Goal: Task Accomplishment & Management: Manage account settings

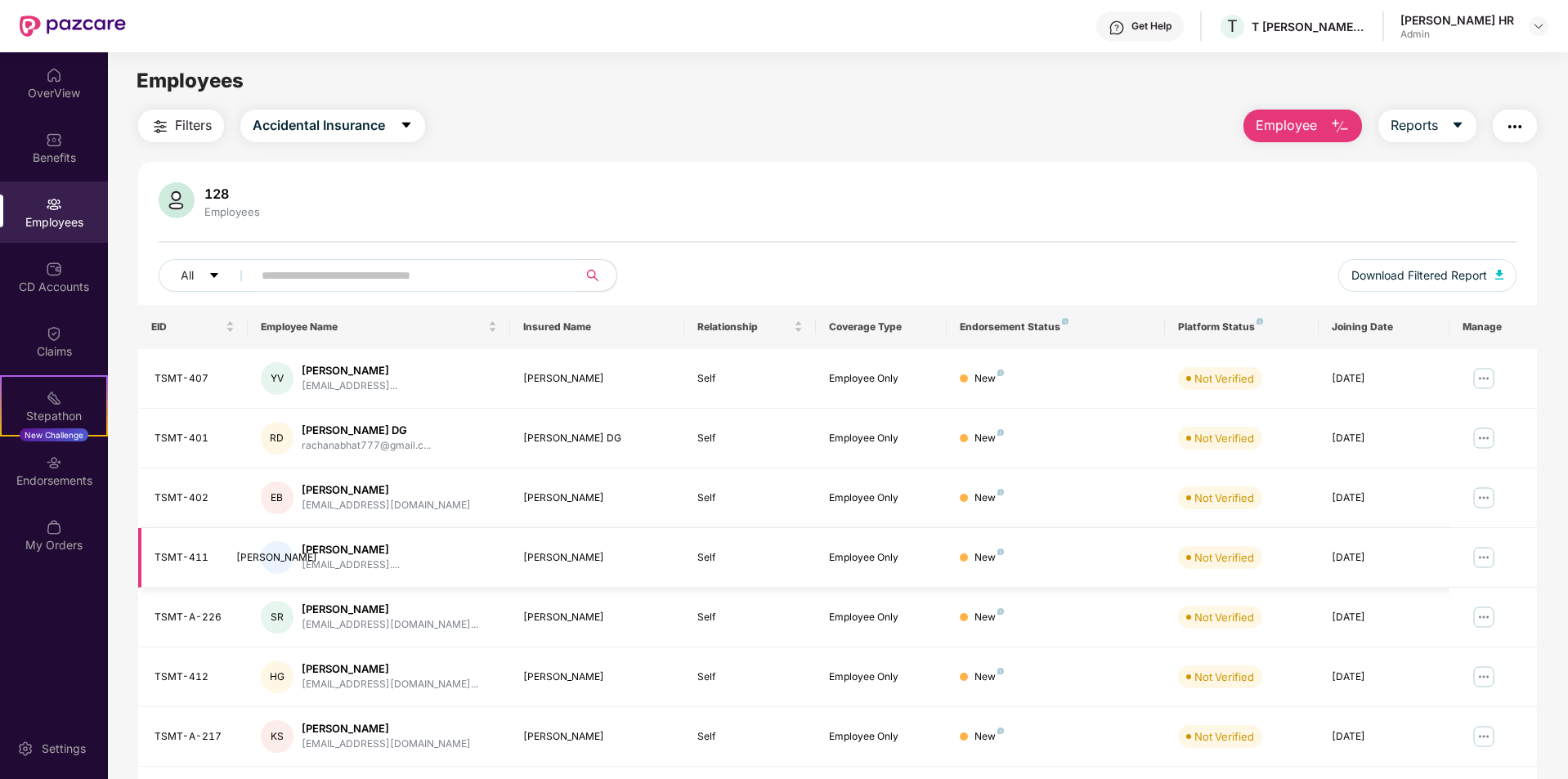
scroll to position [226, 0]
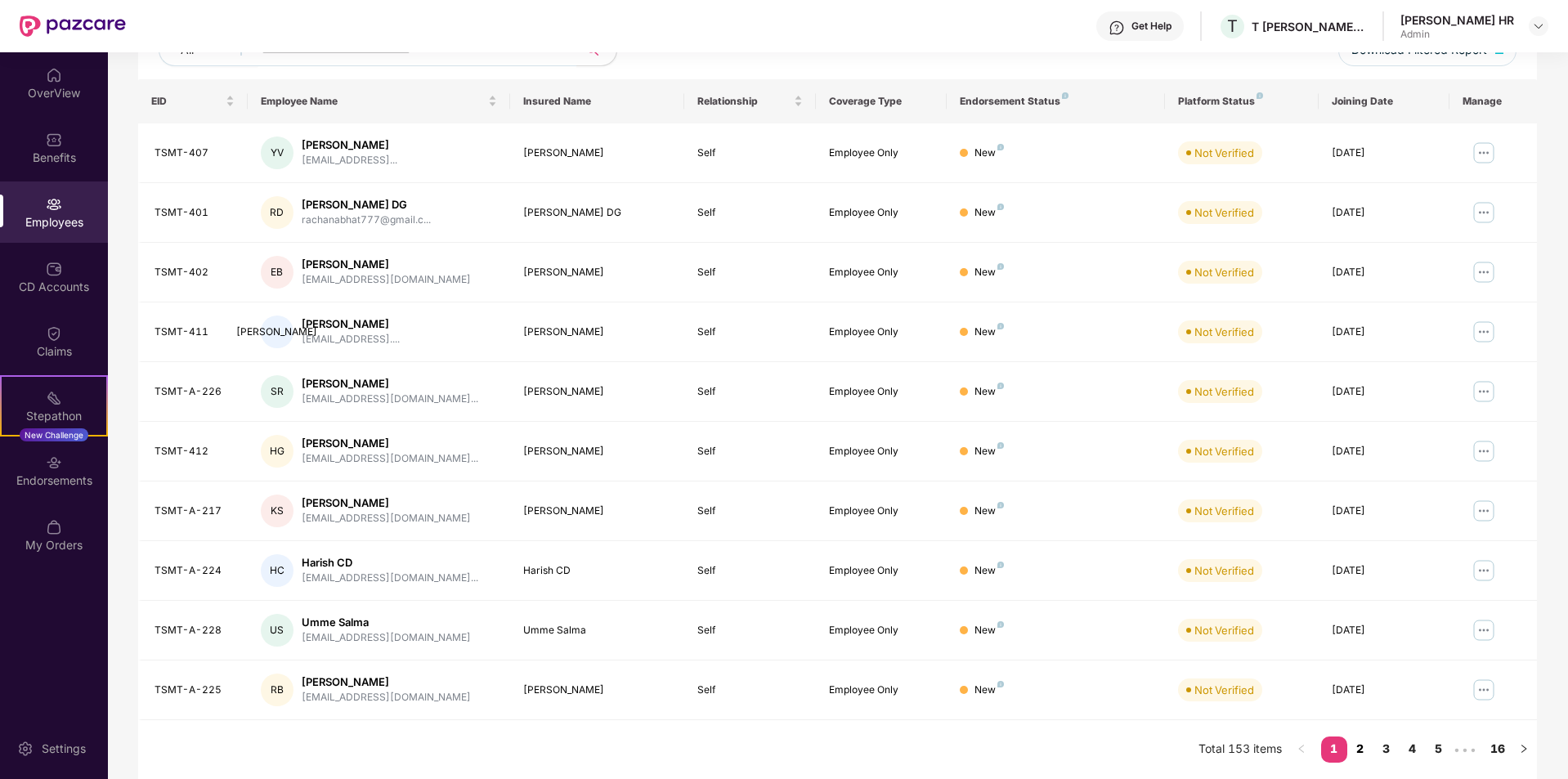
click at [1361, 754] on link "2" at bounding box center [1360, 748] width 26 height 24
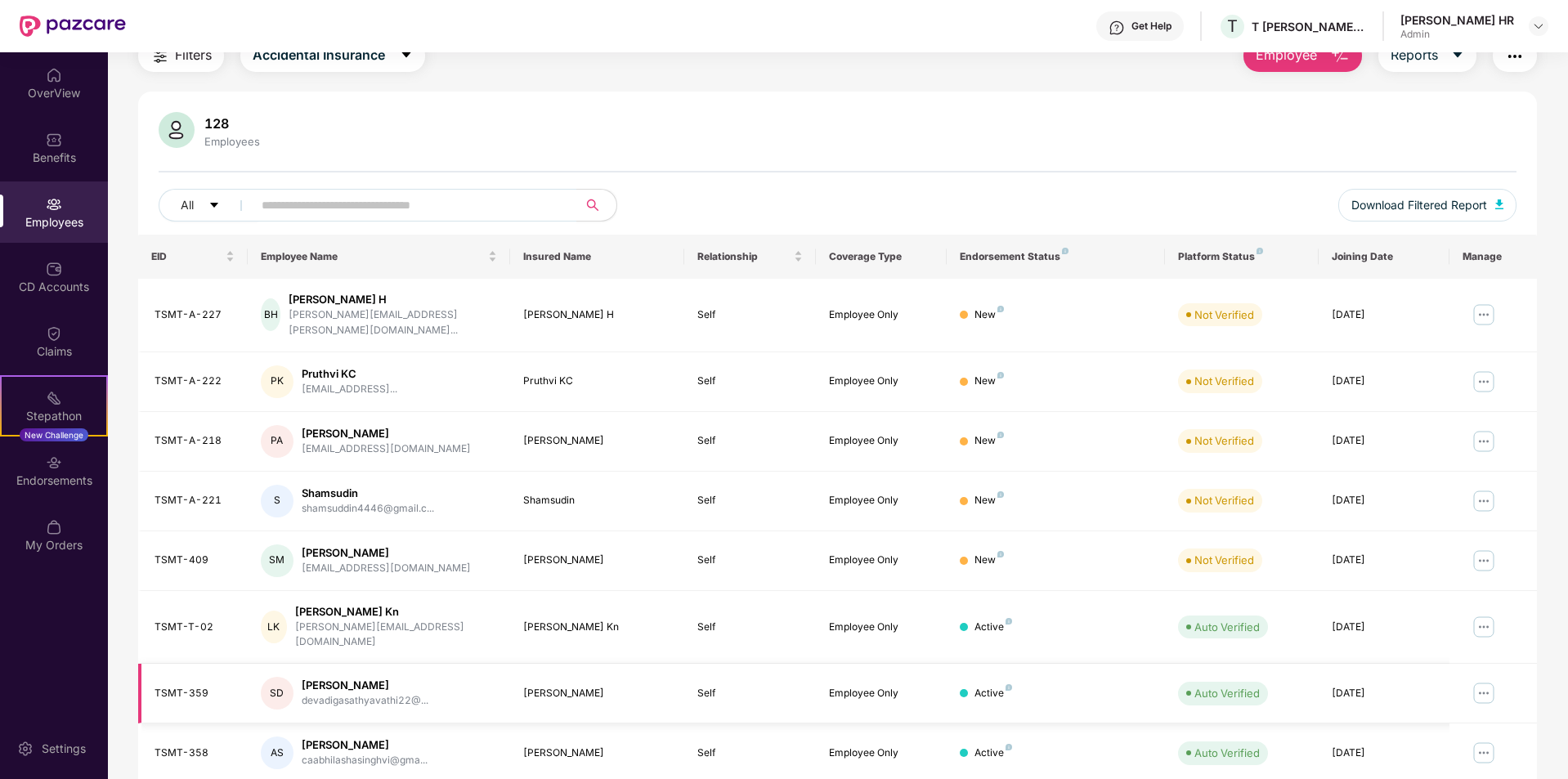
scroll to position [0, 0]
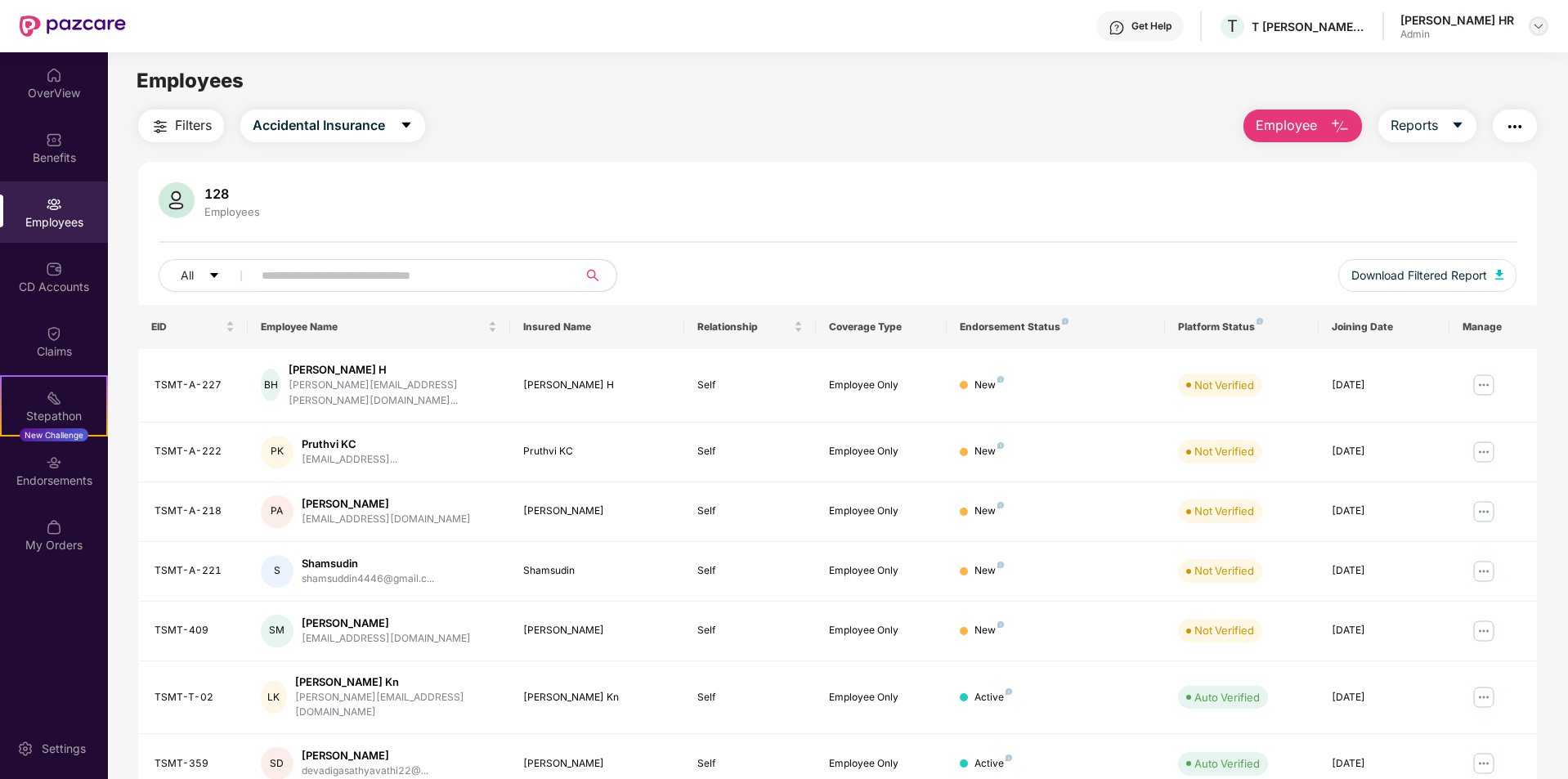
click at [1535, 25] on img at bounding box center [1538, 26] width 13 height 13
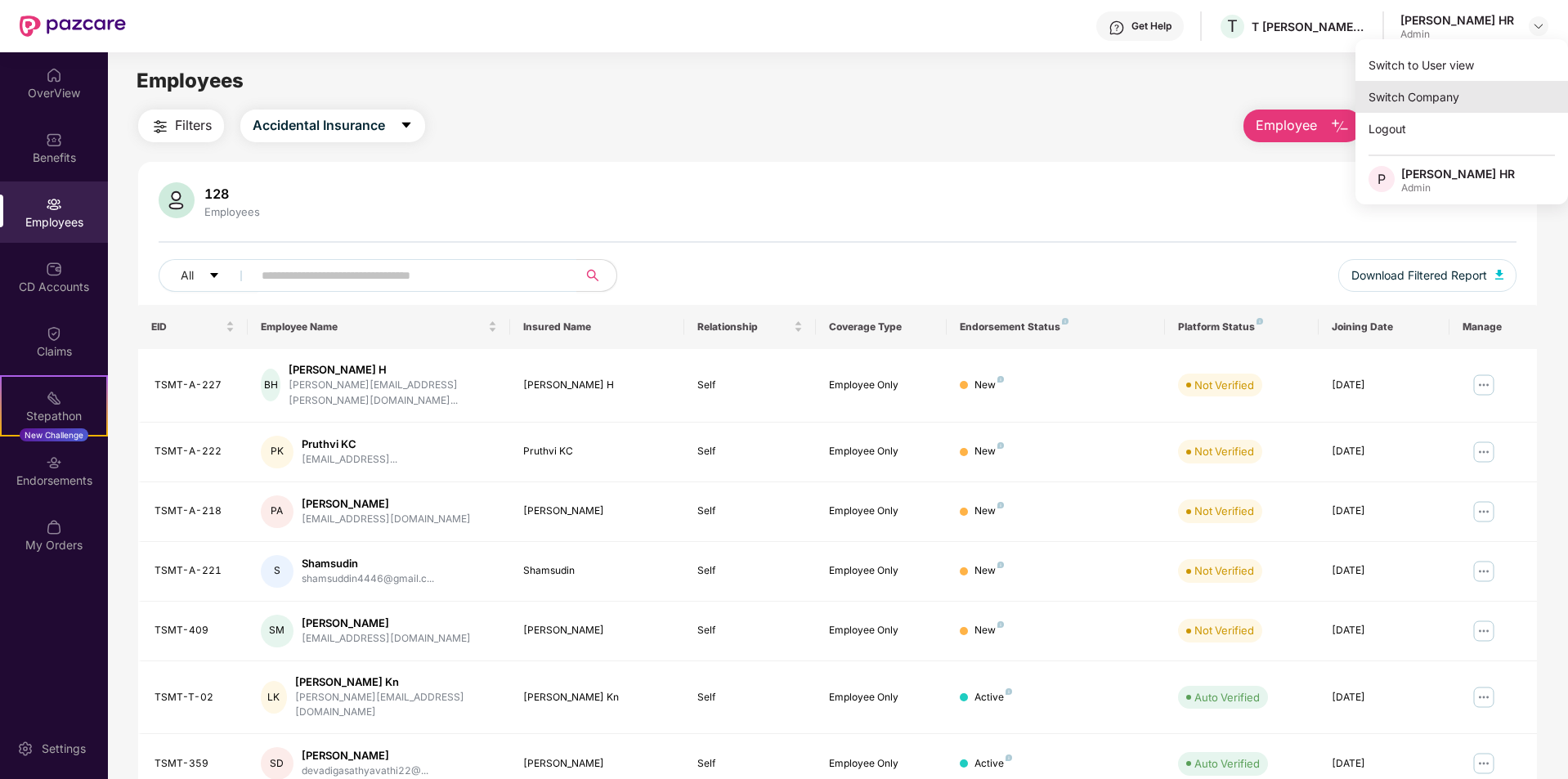
click at [1455, 90] on div "Switch Company" at bounding box center [1461, 97] width 213 height 32
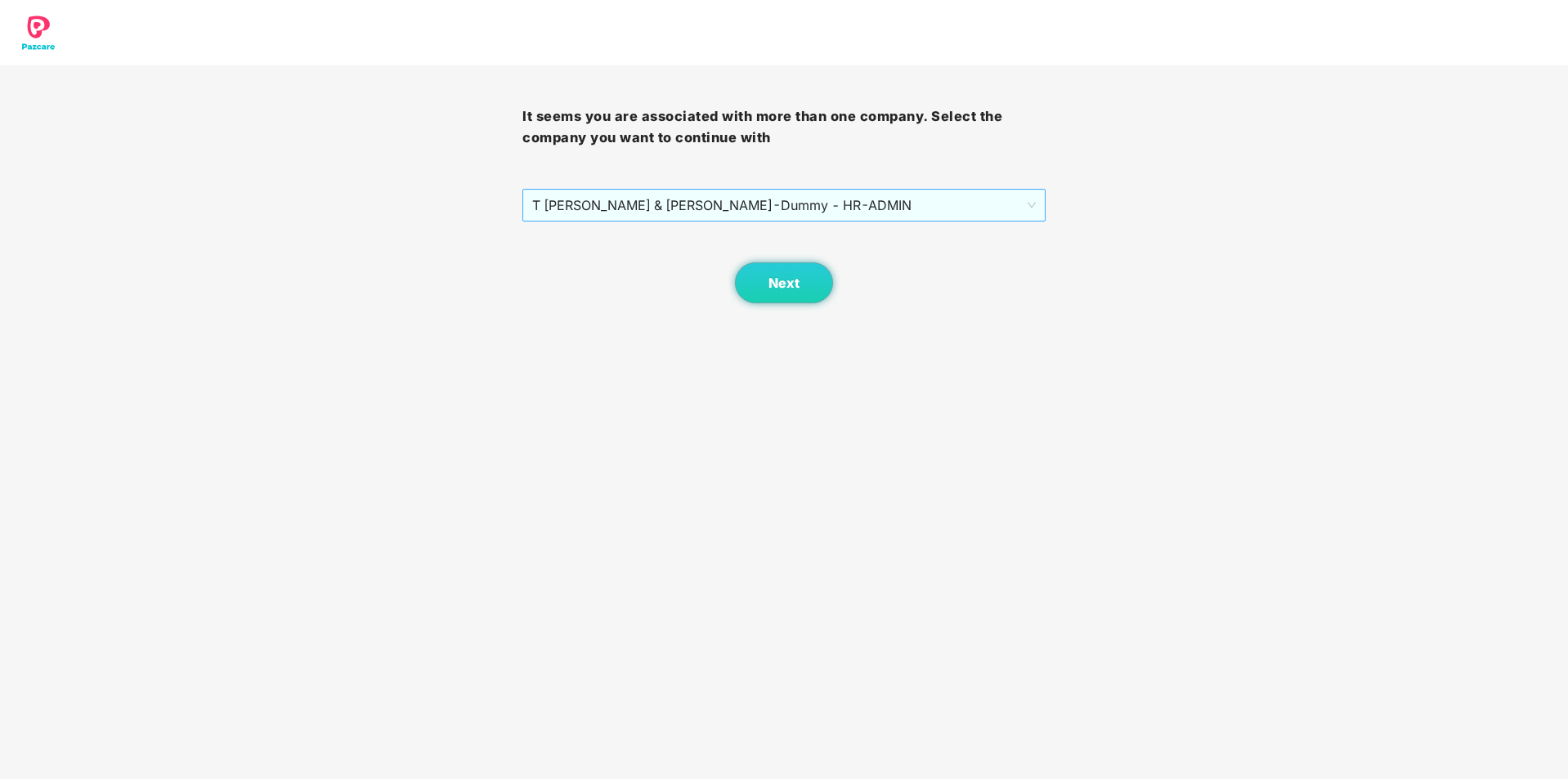
click at [893, 199] on span "T [PERSON_NAME] & TADIMALLA - Dummy - HR - ADMIN" at bounding box center [783, 204] width 503 height 31
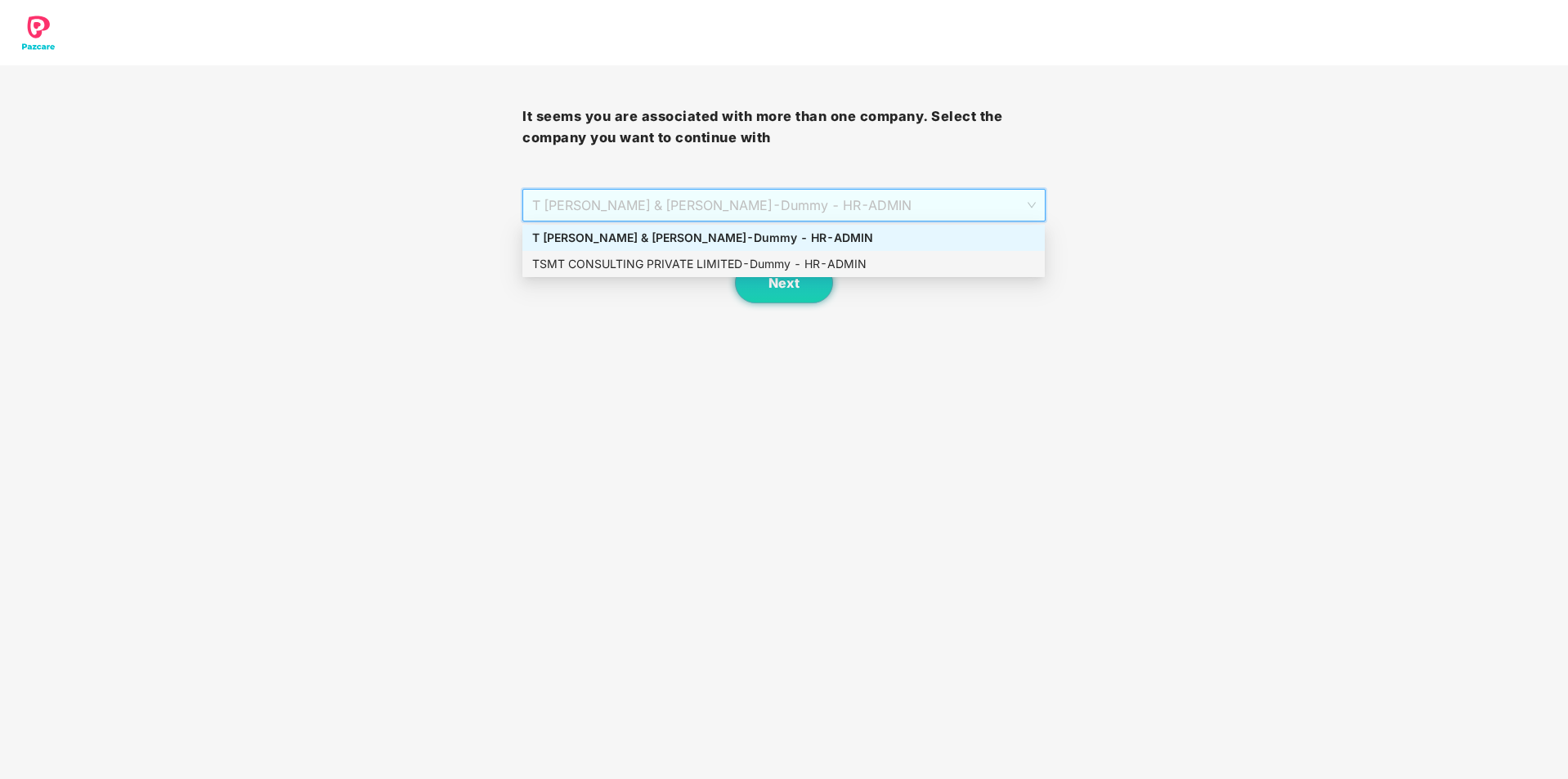
click at [733, 268] on div "TSMT CONSULTING PRIVATE LIMITED - Dummy - HR - ADMIN" at bounding box center [783, 264] width 503 height 18
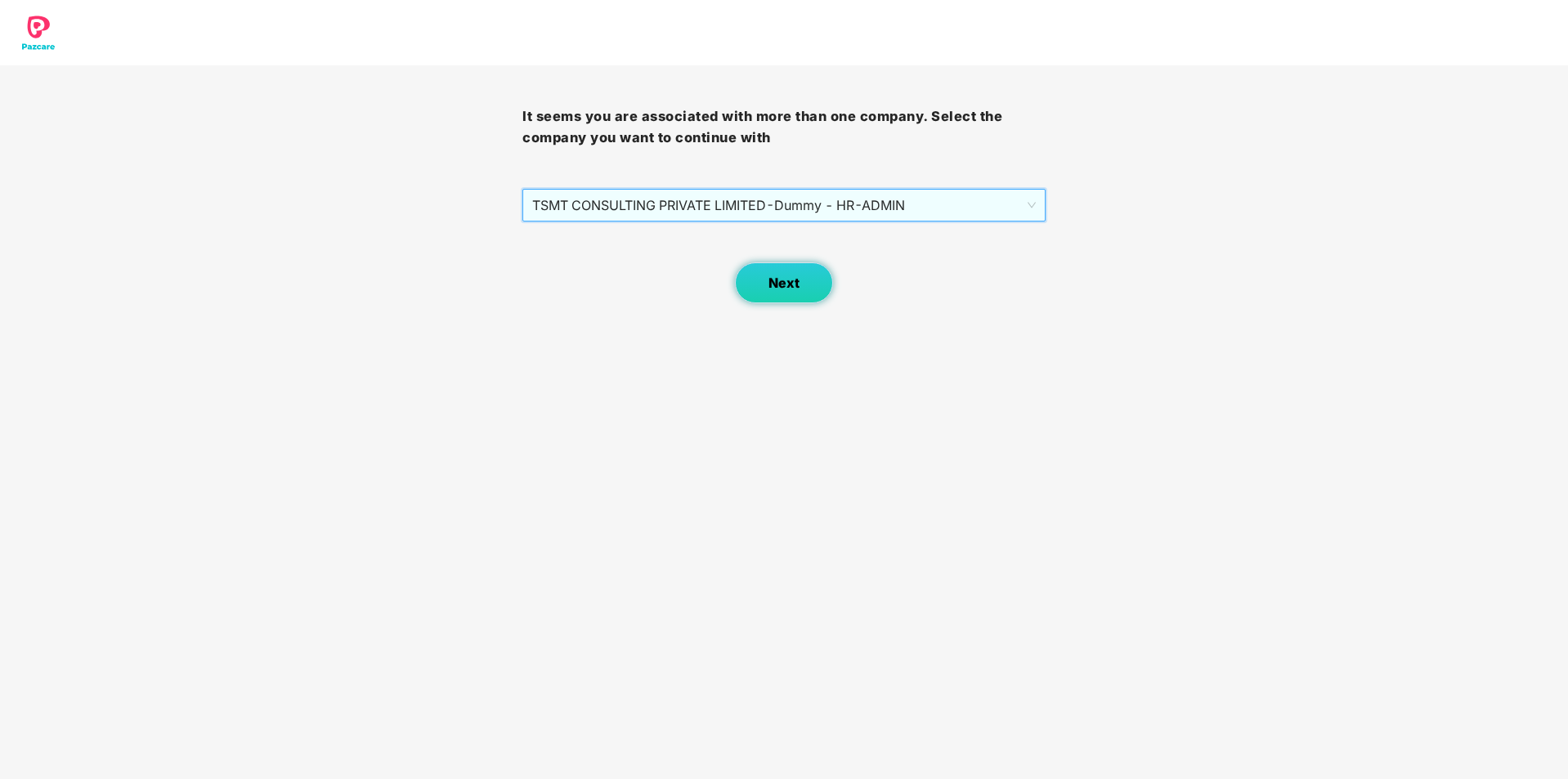
click at [768, 286] on span "Next" at bounding box center [783, 283] width 31 height 16
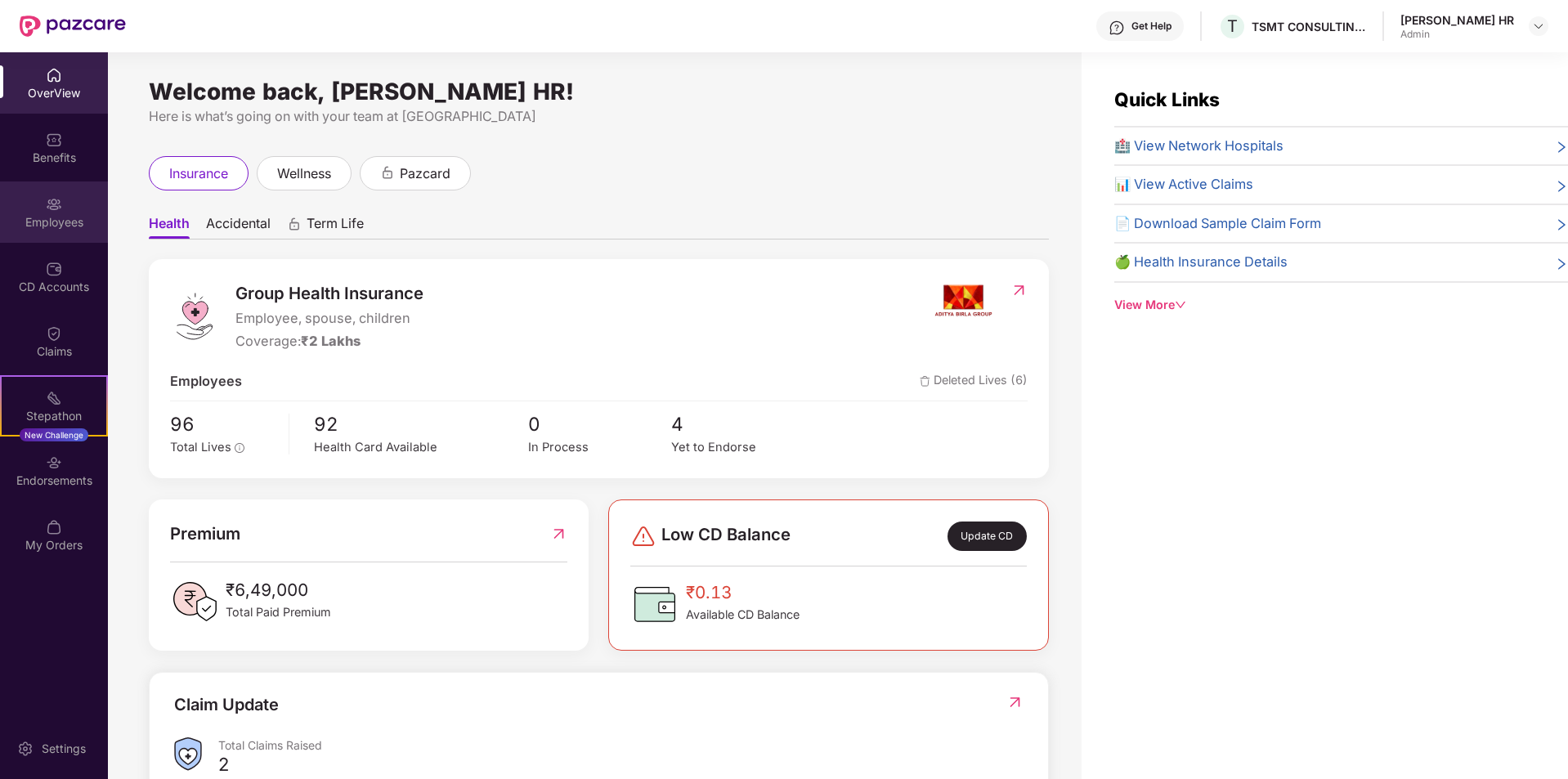
click at [60, 218] on div "Employees" at bounding box center [54, 223] width 108 height 17
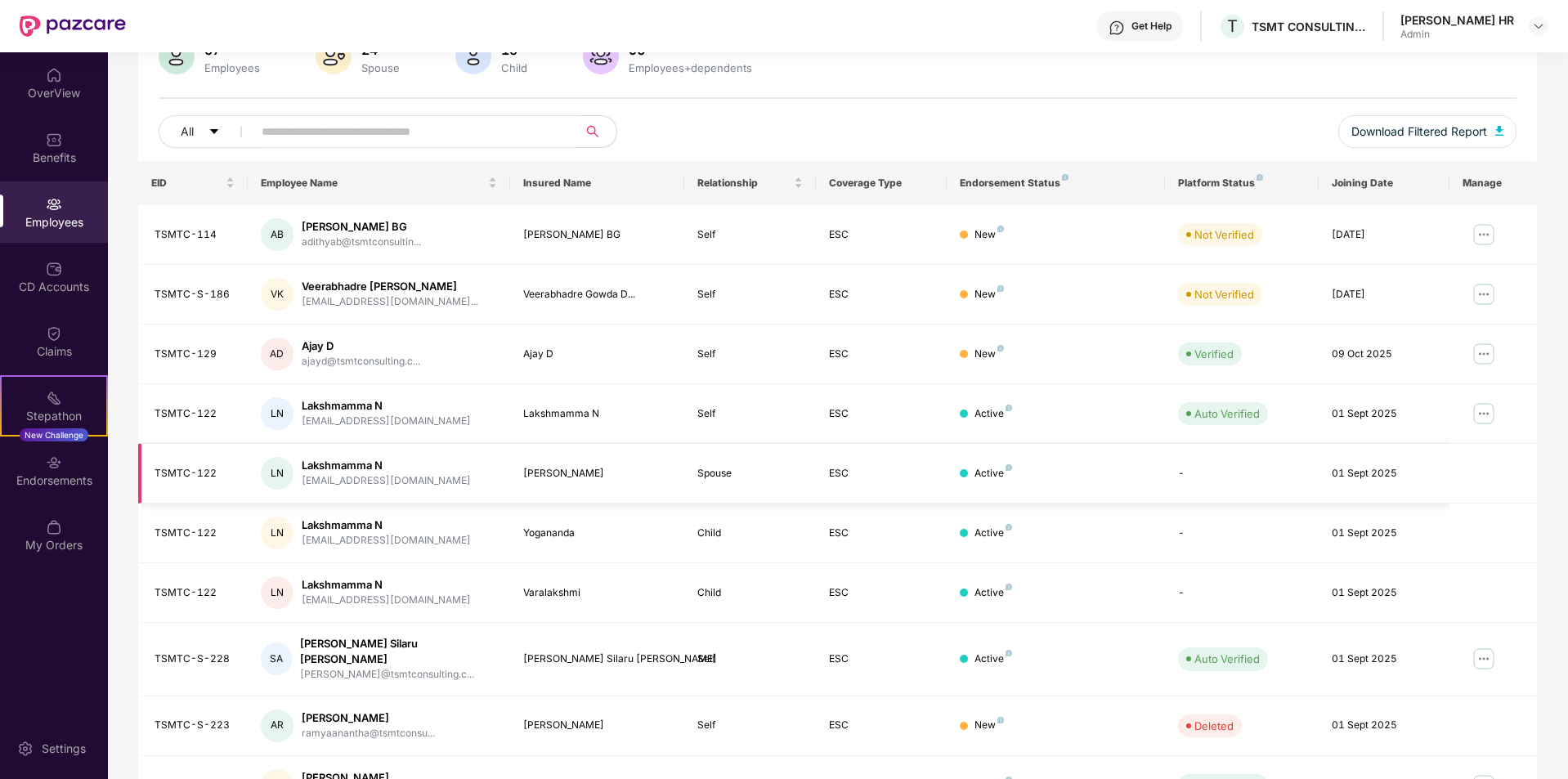
scroll to position [62, 0]
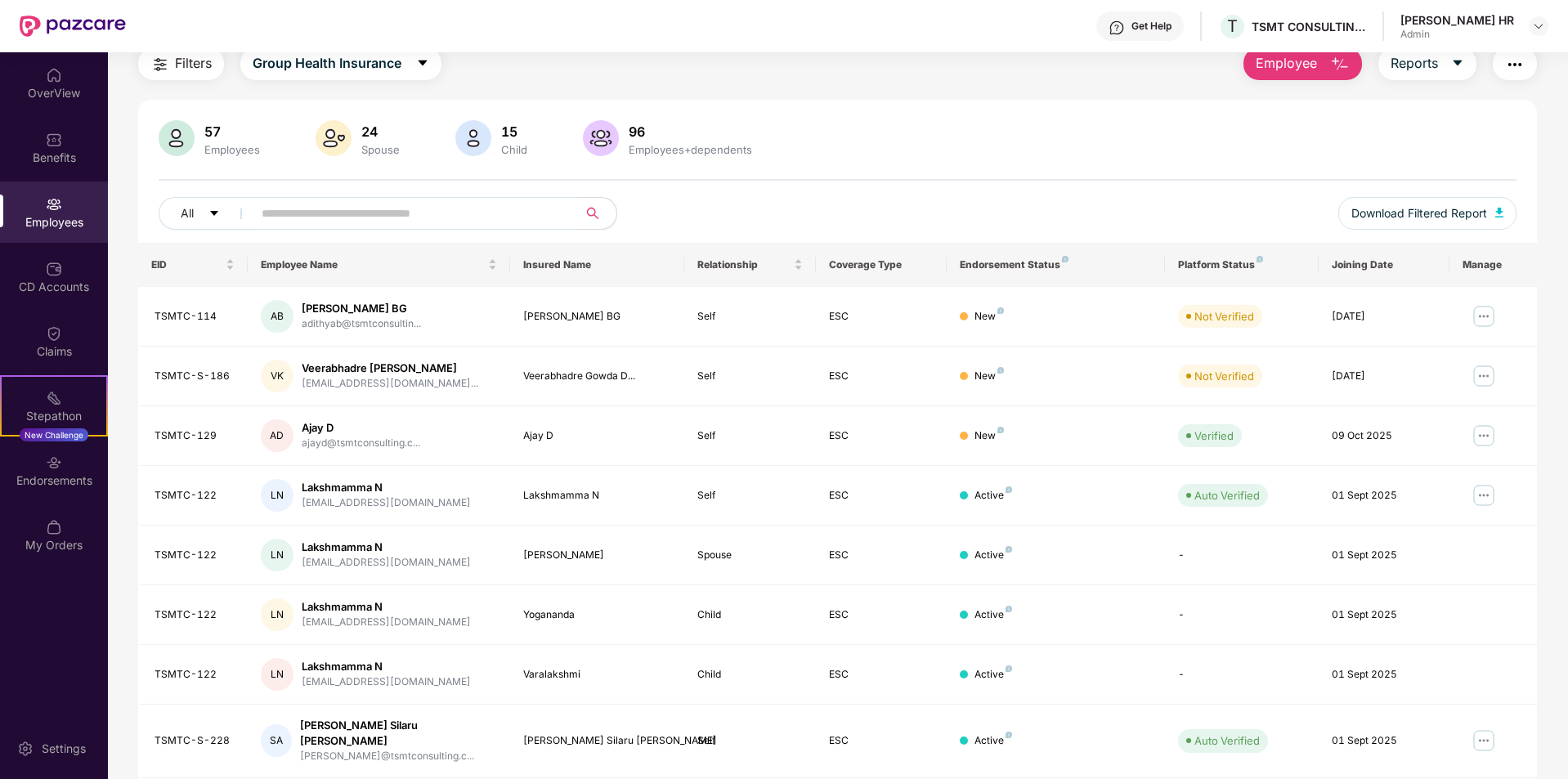
click at [374, 144] on div "Spouse" at bounding box center [380, 149] width 45 height 13
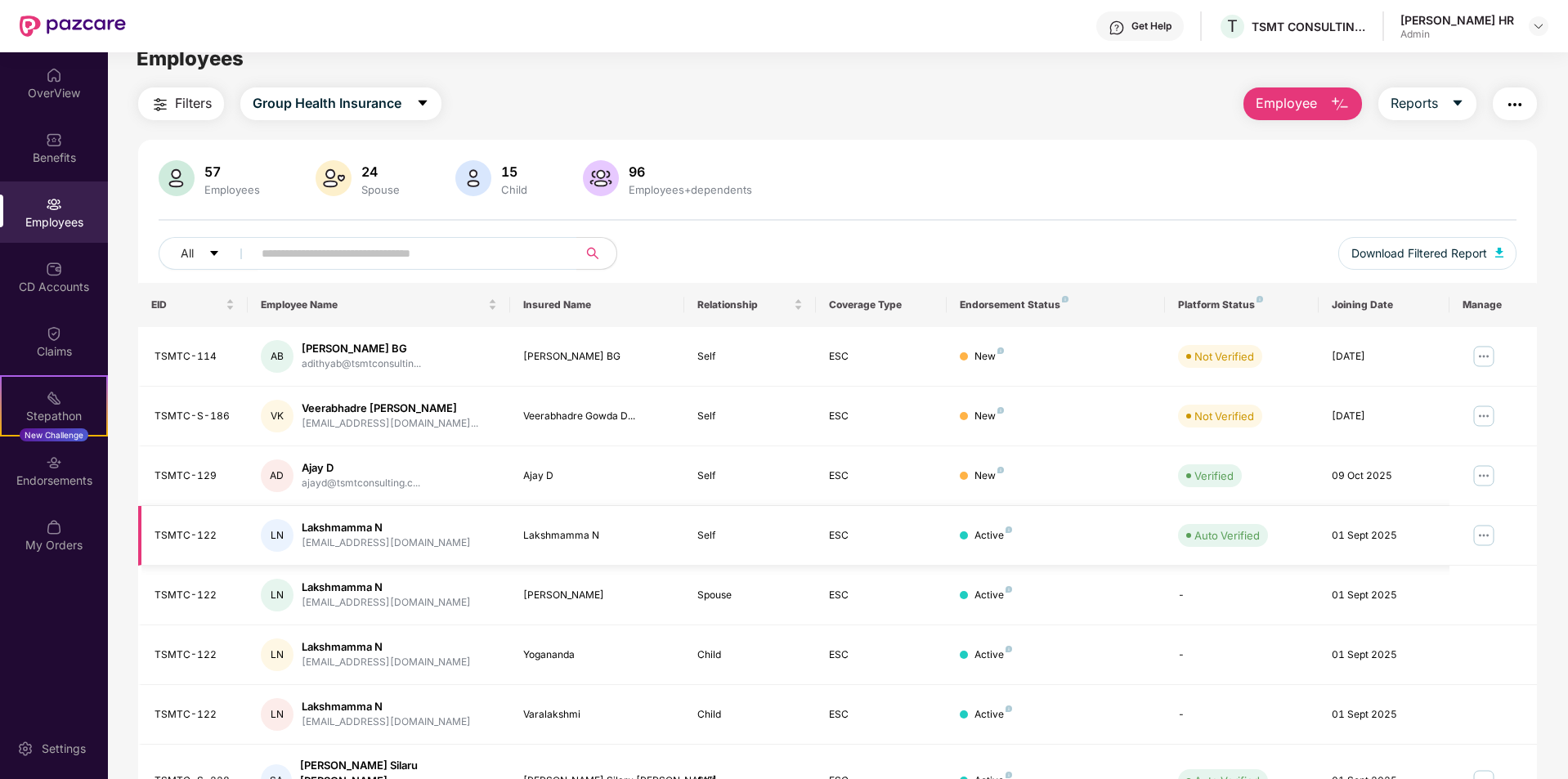
scroll to position [0, 0]
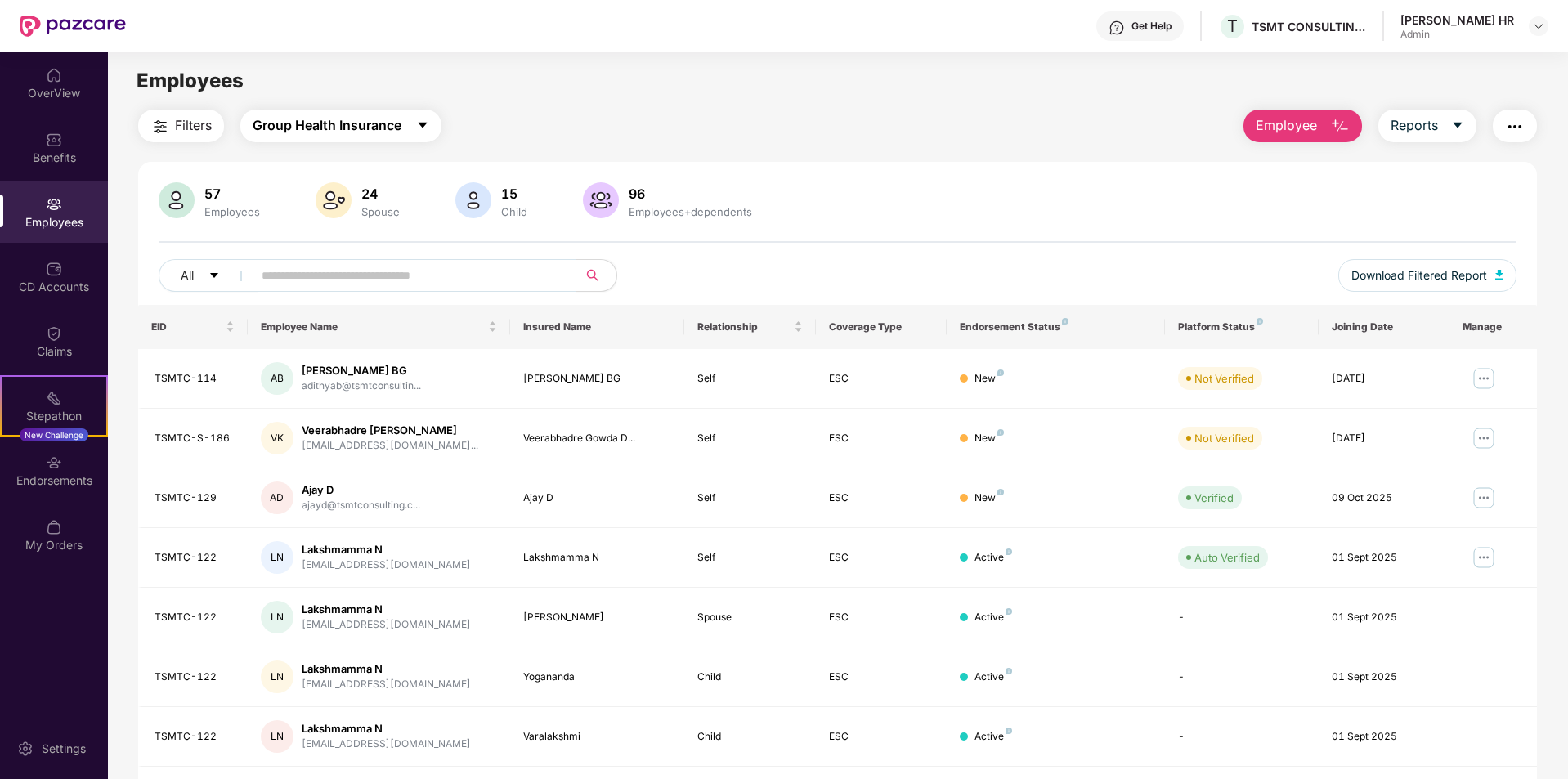
click at [398, 130] on span "Group Health Insurance" at bounding box center [327, 125] width 149 height 20
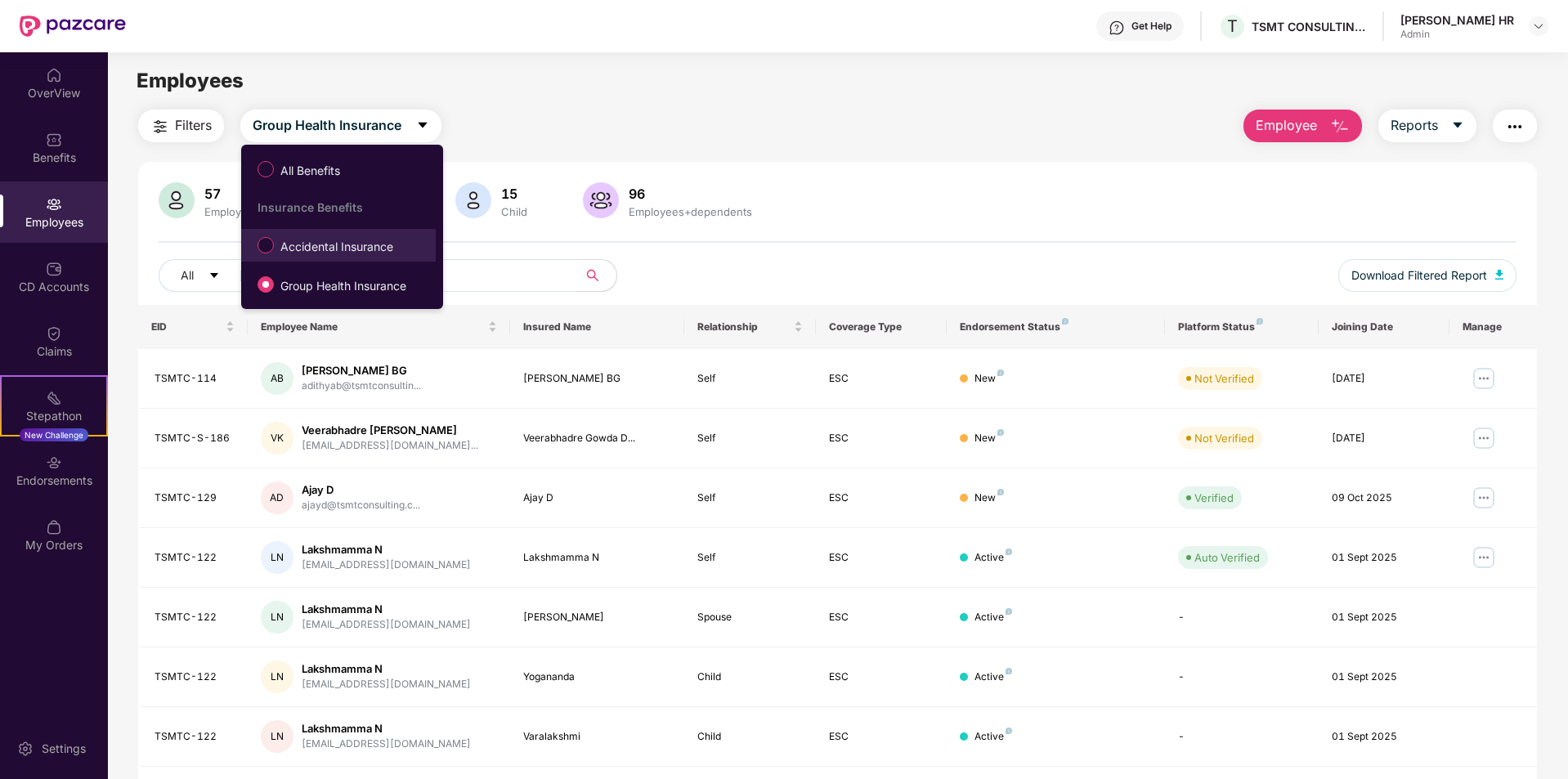
click at [290, 247] on span "Accidental Insurance" at bounding box center [337, 246] width 126 height 18
